Goal: Task Accomplishment & Management: Use online tool/utility

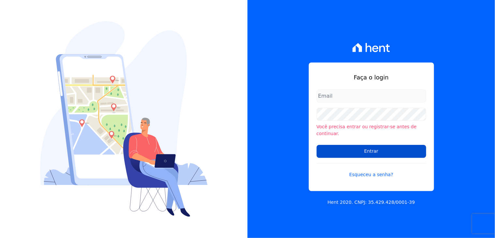
type input "michele.araujo@dc4.com.br"
click at [383, 146] on input "Entrar" at bounding box center [370, 151] width 109 height 13
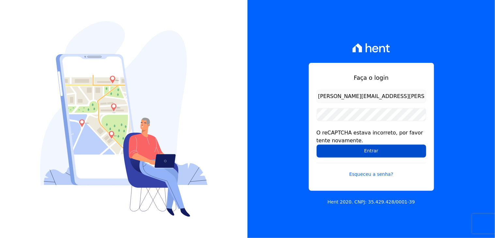
click at [378, 153] on input "Entrar" at bounding box center [370, 151] width 109 height 13
click at [363, 152] on input "Entrar" at bounding box center [370, 151] width 109 height 13
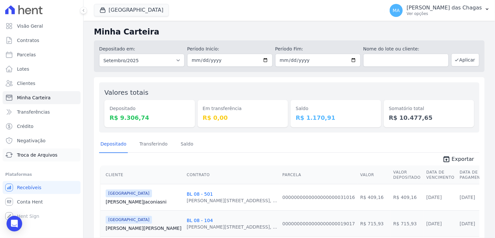
click at [41, 154] on span "Troca de Arquivos" at bounding box center [37, 155] width 40 height 7
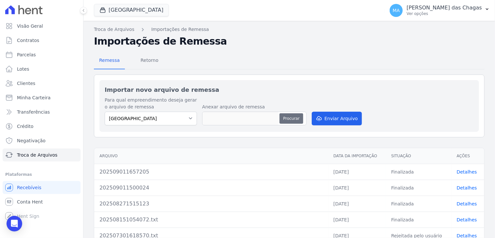
click at [289, 118] on button "Procurar" at bounding box center [290, 118] width 23 height 10
type input "202509041654466"
click at [349, 117] on button "Enviar Arquivo" at bounding box center [336, 119] width 50 height 14
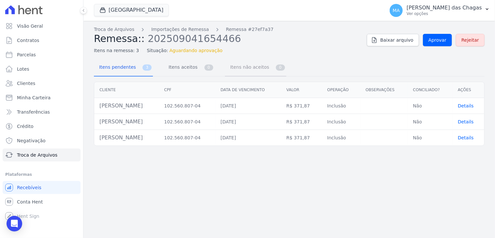
click at [230, 70] on span "Itens não aceitos" at bounding box center [248, 67] width 44 height 13
click at [186, 65] on span "Itens aceitos" at bounding box center [182, 67] width 34 height 13
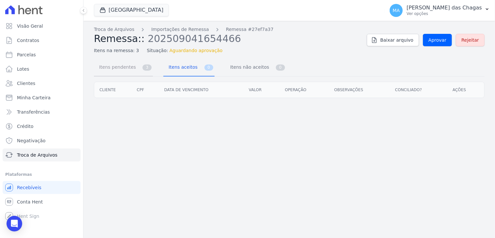
click at [118, 66] on span "Itens pendentes" at bounding box center [116, 67] width 42 height 13
click at [125, 67] on span "Itens pendentes" at bounding box center [116, 67] width 42 height 13
click at [131, 65] on span "Itens pendentes" at bounding box center [116, 67] width 42 height 13
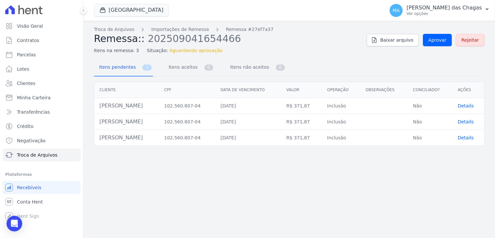
click at [150, 112] on td "[PERSON_NAME]" at bounding box center [126, 106] width 65 height 16
click at [445, 41] on span "Aprovar" at bounding box center [437, 40] width 18 height 7
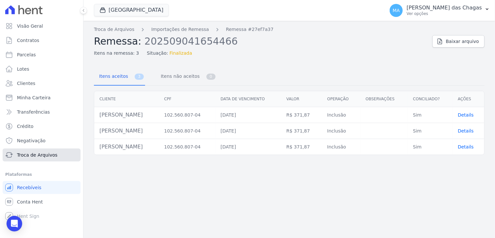
click at [22, 159] on link "Troca de Arquivos" at bounding box center [42, 155] width 78 height 13
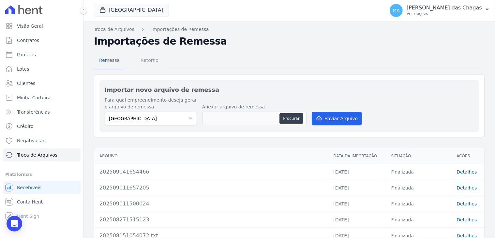
click at [139, 61] on span "Retorno" at bounding box center [150, 60] width 26 height 13
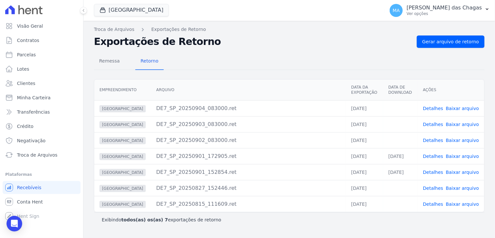
click at [435, 108] on link "Detalhes" at bounding box center [433, 108] width 20 height 5
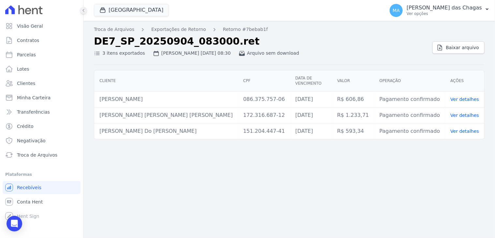
click at [83, 10] on icon at bounding box center [83, 10] width 1 height 3
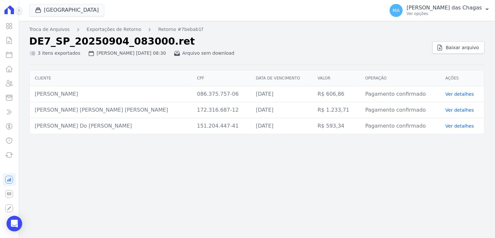
click at [19, 10] on icon at bounding box center [18, 10] width 1 height 3
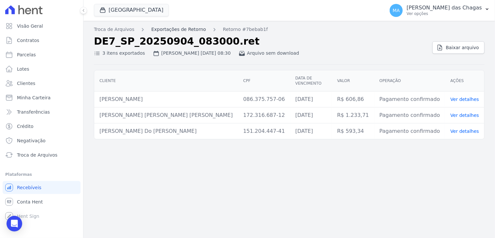
click at [180, 30] on link "Exportações de Retorno" at bounding box center [178, 29] width 55 height 7
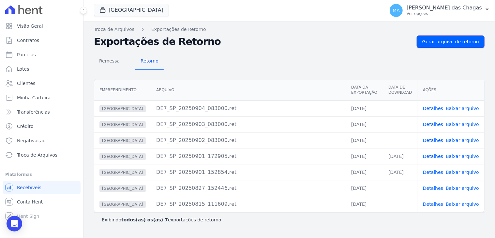
click at [433, 39] on span "Gerar arquivo de retorno" at bounding box center [450, 41] width 57 height 7
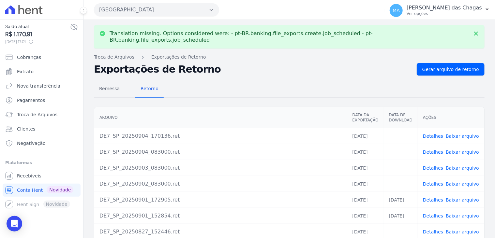
click at [435, 134] on link "Detalhes" at bounding box center [433, 136] width 20 height 5
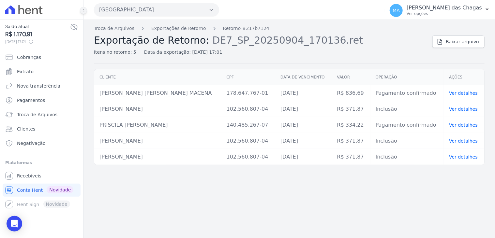
click at [85, 12] on icon at bounding box center [83, 10] width 4 height 4
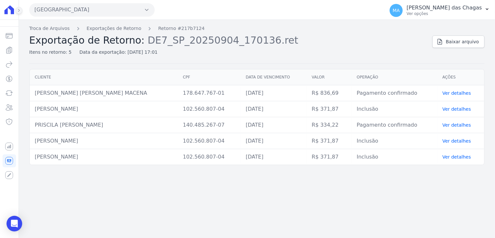
click at [20, 11] on icon at bounding box center [19, 10] width 4 height 4
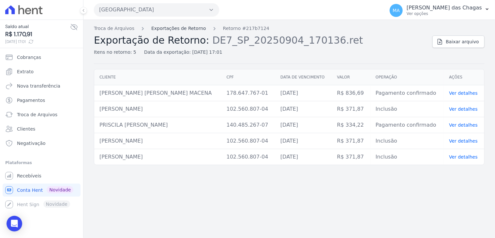
click at [189, 26] on link "Exportações de Retorno" at bounding box center [178, 28] width 55 height 7
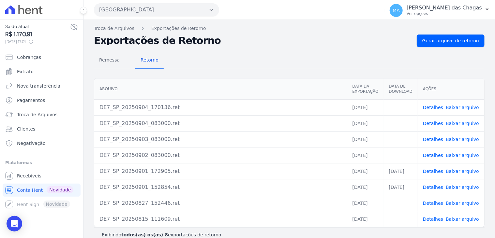
click at [451, 106] on link "Baixar arquivo" at bounding box center [461, 107] width 33 height 5
click at [95, 61] on span "Remessa" at bounding box center [109, 59] width 28 height 13
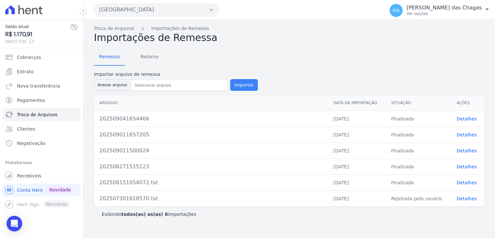
click at [238, 80] on button "Importar" at bounding box center [244, 85] width 28 height 12
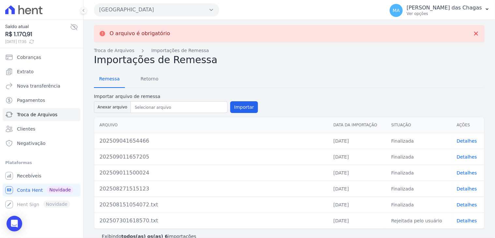
click at [115, 79] on span "Remessa" at bounding box center [109, 78] width 28 height 13
click at [110, 106] on button "Anexar arquivo" at bounding box center [112, 107] width 37 height 12
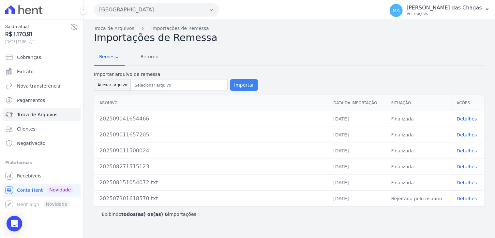
click at [241, 81] on button "Importar" at bounding box center [244, 85] width 28 height 12
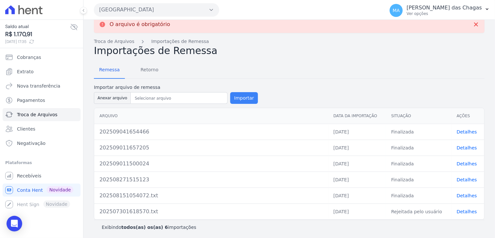
scroll to position [9, 0]
click at [162, 103] on div "Importar arquivo de remessa Anexar arquivo Importar" at bounding box center [176, 94] width 164 height 21
click at [113, 96] on button "Anexar arquivo" at bounding box center [112, 98] width 37 height 12
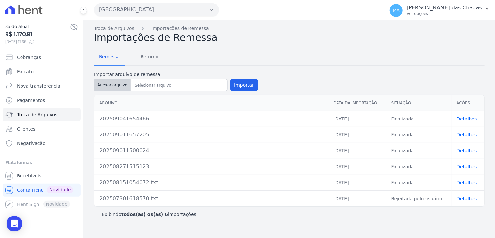
type input "202509041729357"
click at [235, 86] on button "Importar" at bounding box center [244, 85] width 28 height 12
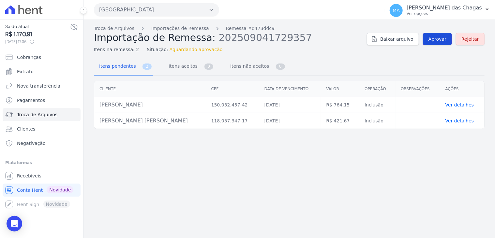
click at [442, 36] on span "Aprovar" at bounding box center [437, 39] width 18 height 7
click at [37, 113] on span "Troca de Arquivos" at bounding box center [37, 114] width 40 height 7
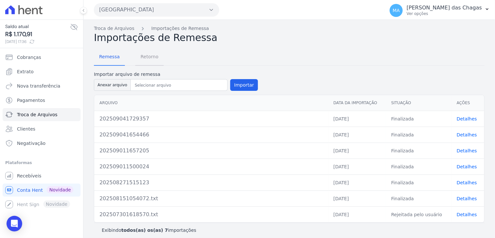
click at [148, 57] on span "Retorno" at bounding box center [150, 56] width 26 height 13
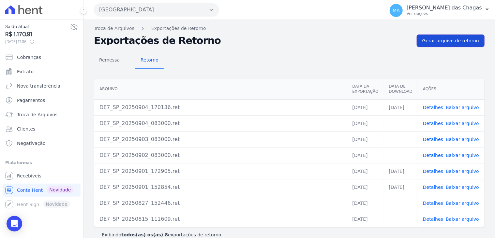
click at [427, 43] on span "Gerar arquivo de retorno" at bounding box center [450, 40] width 57 height 7
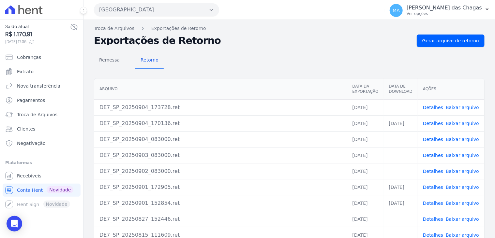
click at [432, 109] on link "Detalhes" at bounding box center [433, 107] width 20 height 5
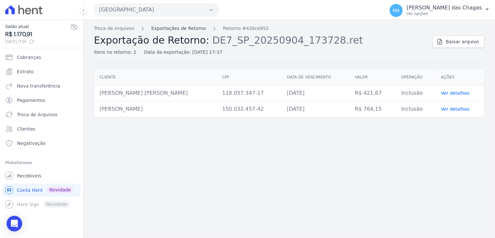
click at [162, 29] on link "Exportações de Retorno" at bounding box center [178, 28] width 55 height 7
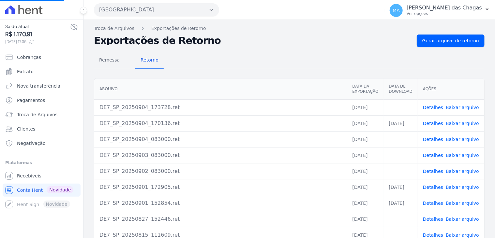
click at [457, 106] on link "Baixar arquivo" at bounding box center [461, 107] width 33 height 5
